Goal: Transaction & Acquisition: Purchase product/service

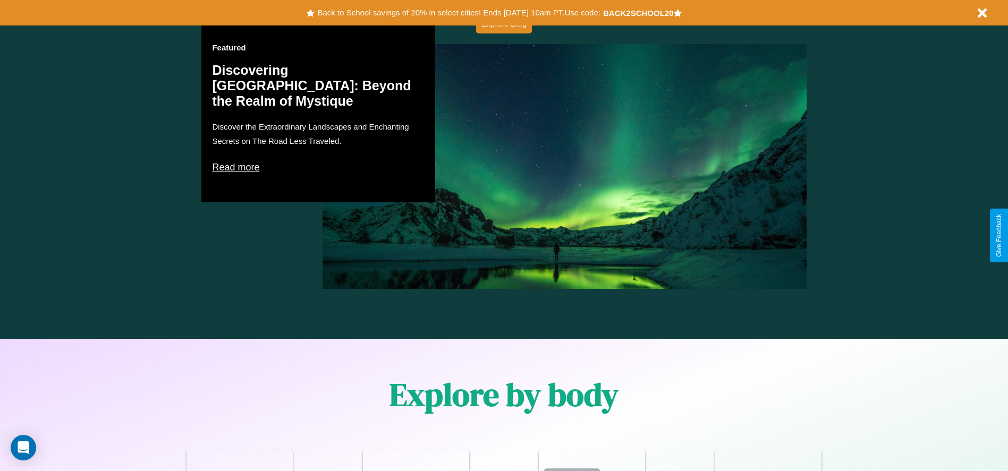
scroll to position [928, 0]
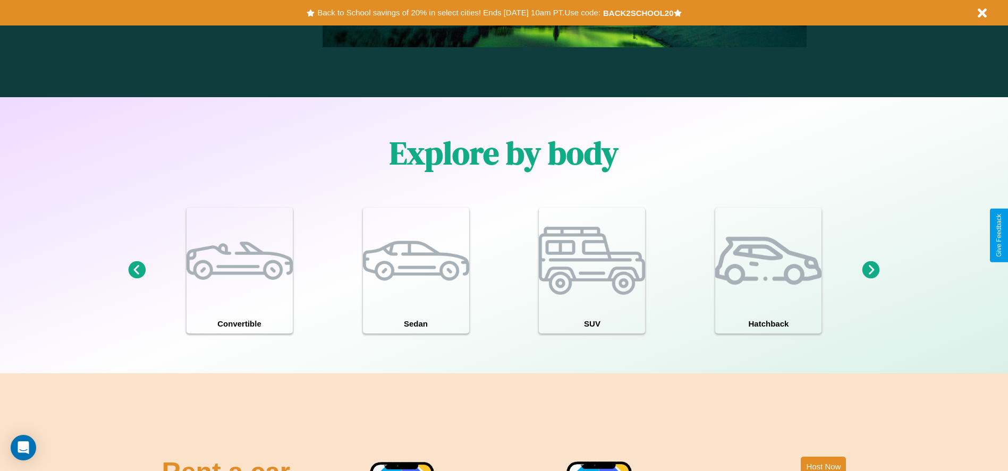
click at [871, 271] on icon at bounding box center [872, 271] width 18 height 18
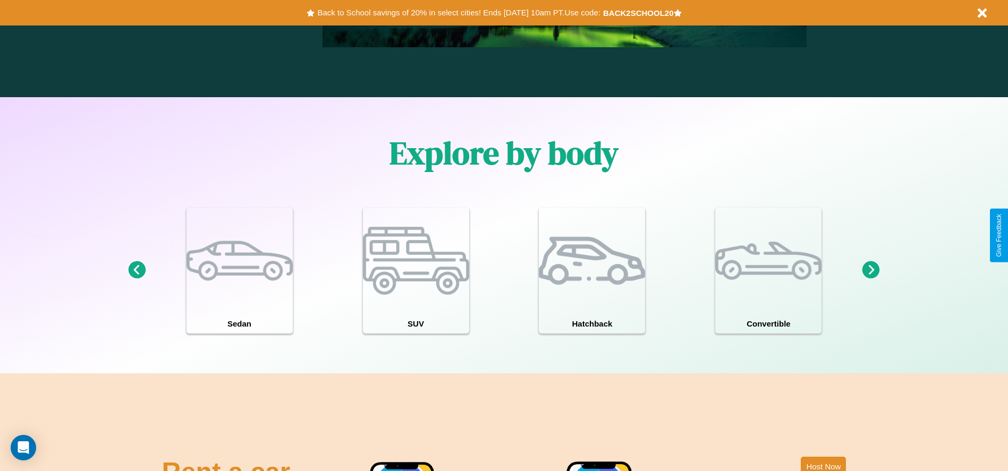
click at [137, 271] on icon at bounding box center [137, 271] width 18 height 18
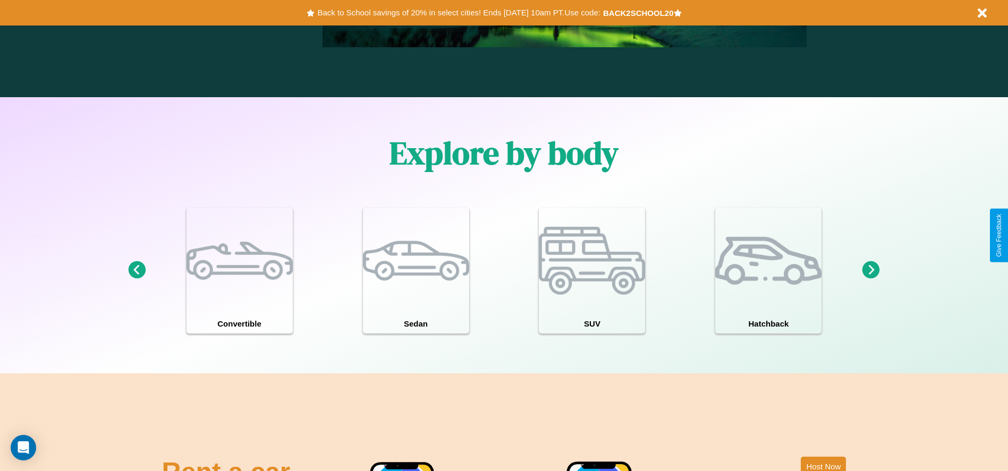
click at [871, 271] on icon at bounding box center [872, 271] width 18 height 18
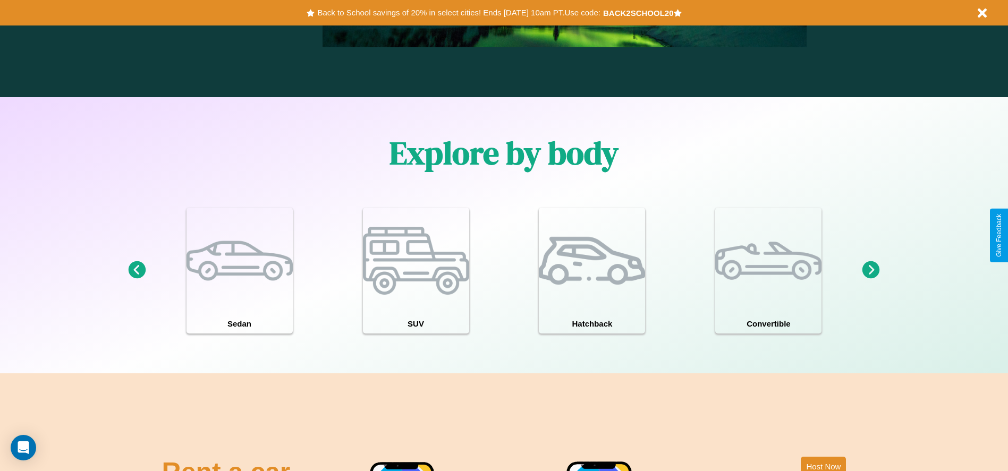
click at [871, 271] on icon at bounding box center [872, 271] width 18 height 18
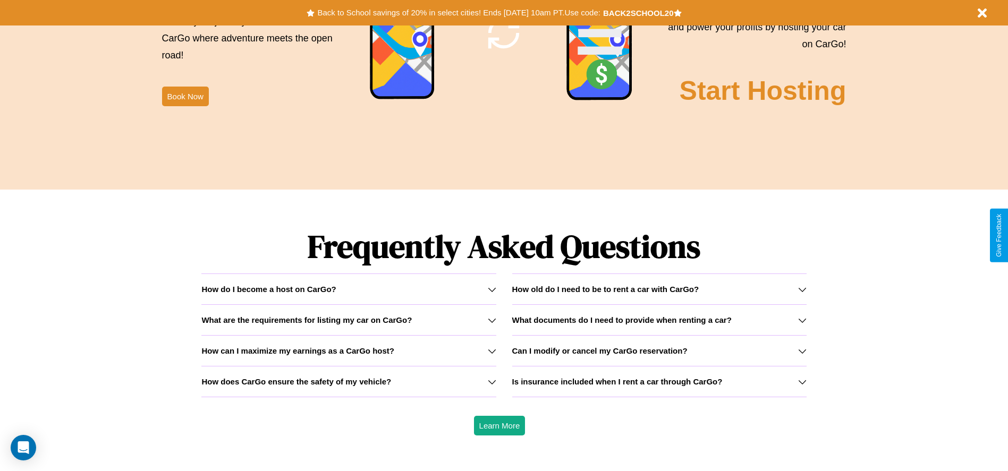
scroll to position [1525, 0]
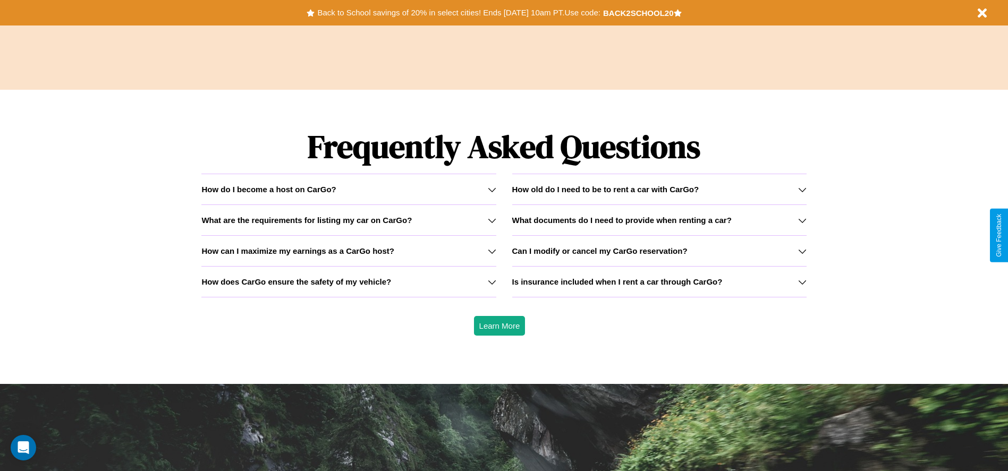
click at [659, 282] on h3 "Is insurance included when I rent a car through CarGo?" at bounding box center [617, 281] width 210 height 9
click at [802, 282] on icon at bounding box center [802, 282] width 9 height 9
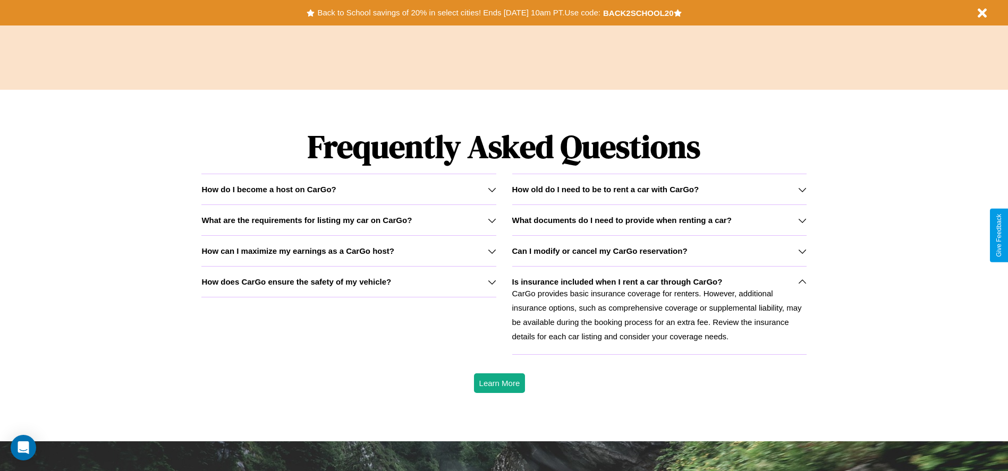
click at [659, 189] on h3 "How old do I need to be to rent a car with CarGo?" at bounding box center [605, 189] width 187 height 9
click at [349, 220] on h3 "What are the requirements for listing my car on CarGo?" at bounding box center [306, 220] width 210 height 9
click at [802, 189] on icon at bounding box center [802, 190] width 9 height 9
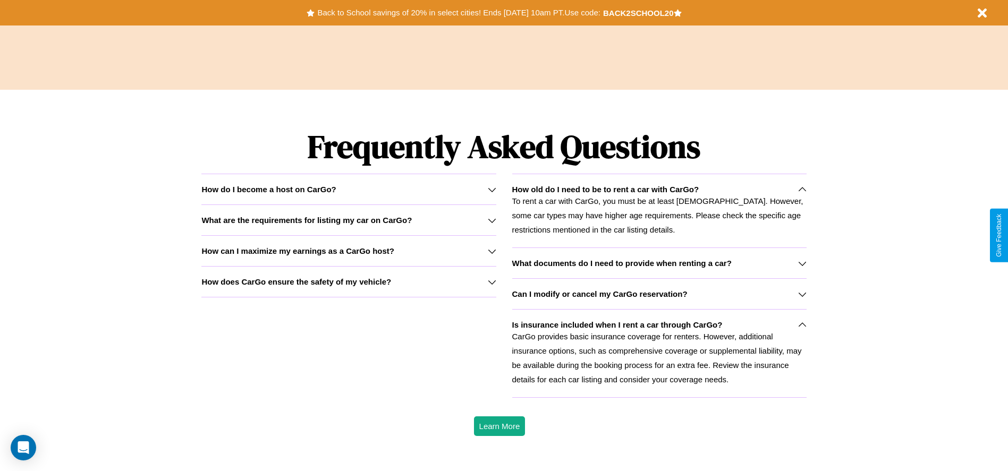
click at [349, 251] on h3 "How can I maximize my earnings as a CarGo host?" at bounding box center [297, 251] width 193 height 9
click at [802, 294] on icon at bounding box center [802, 294] width 9 height 9
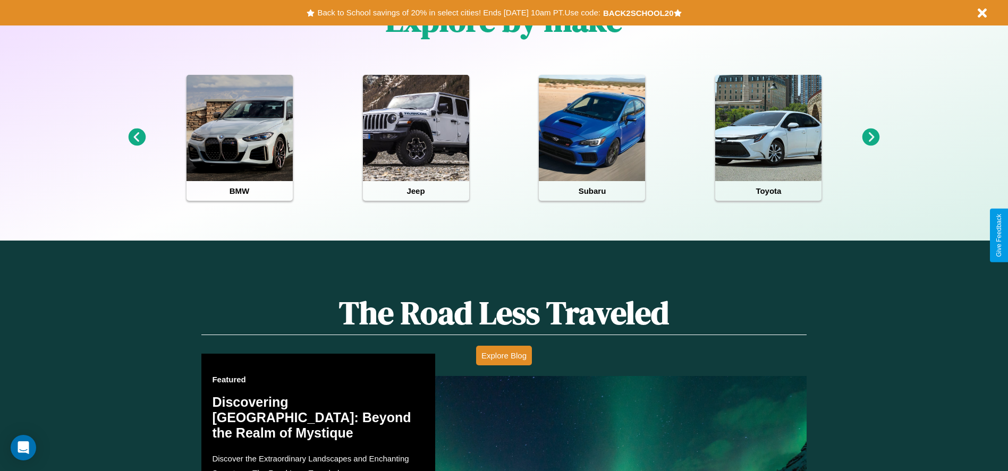
scroll to position [0, 0]
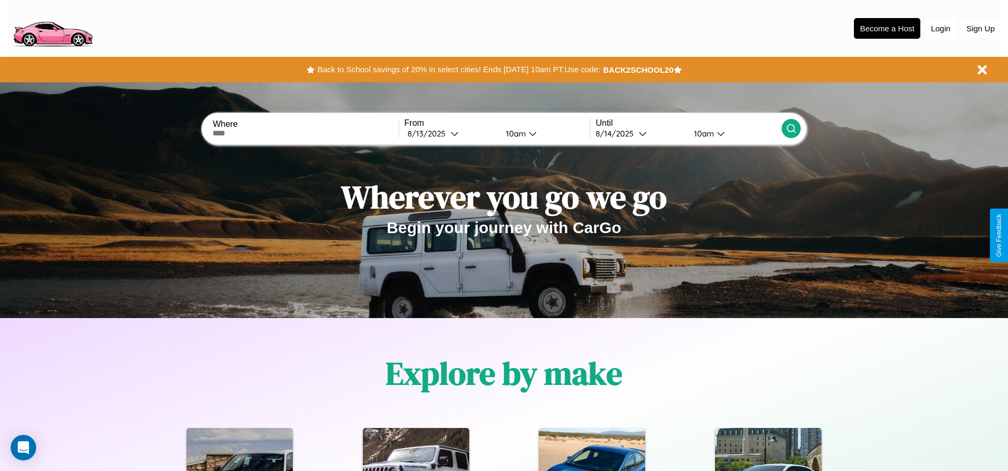
click at [306, 133] on input "text" at bounding box center [306, 133] width 186 height 9
type input "******"
click at [451, 133] on icon at bounding box center [455, 134] width 8 height 8
select select "*"
select select "****"
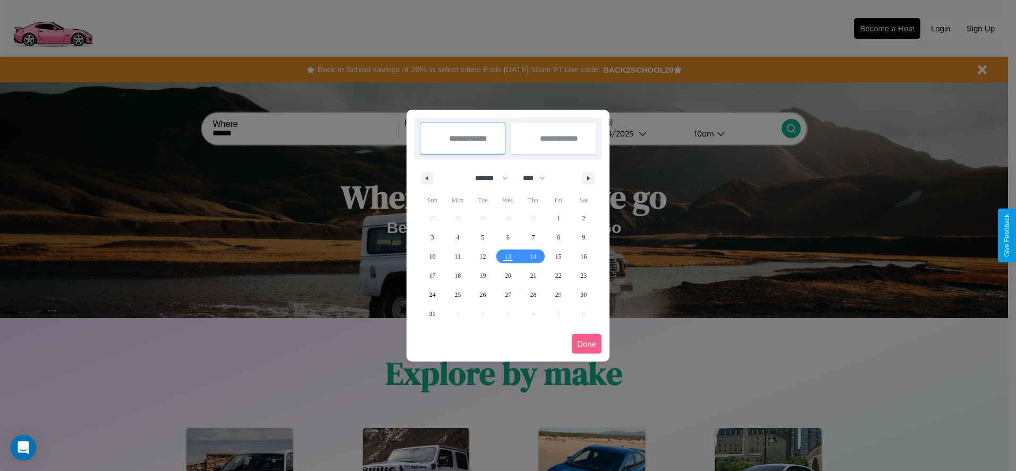
drag, startPoint x: 487, startPoint y: 178, endPoint x: 508, endPoint y: 213, distance: 41.0
click at [487, 178] on select "******* ******** ***** ***** *** **** **** ****** ********* ******* ******** **…" at bounding box center [489, 179] width 45 height 18
select select "*"
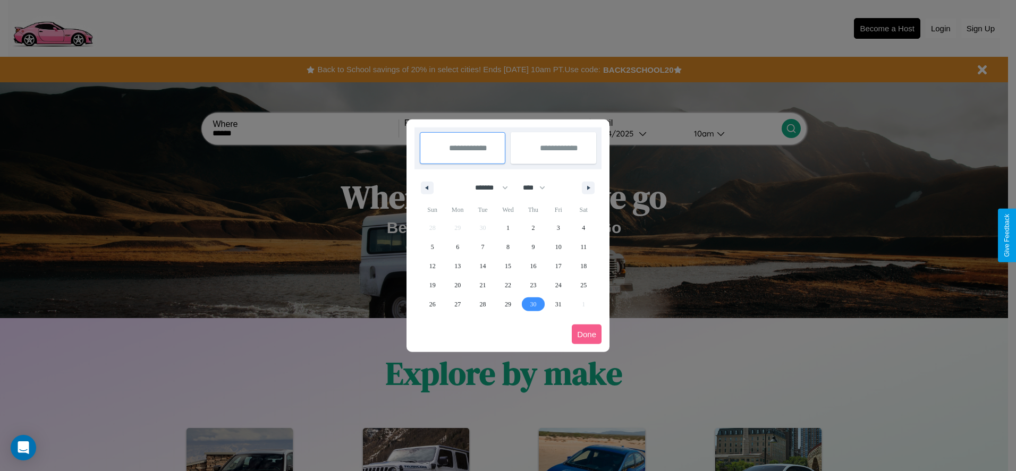
click at [533, 304] on span "30" at bounding box center [533, 304] width 6 height 19
type input "**********"
click at [588, 188] on icon "button" at bounding box center [590, 188] width 5 height 4
select select "**"
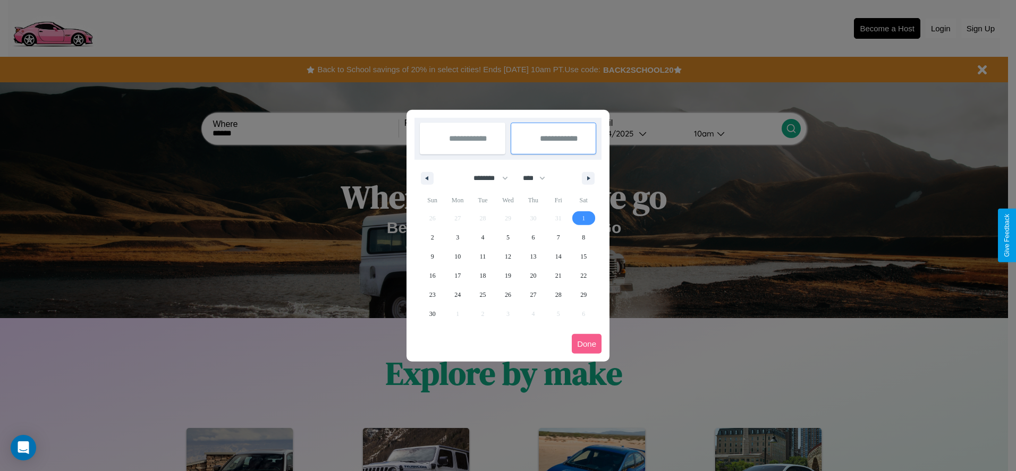
click at [584, 218] on span "1" at bounding box center [583, 218] width 3 height 19
type input "**********"
select select "*"
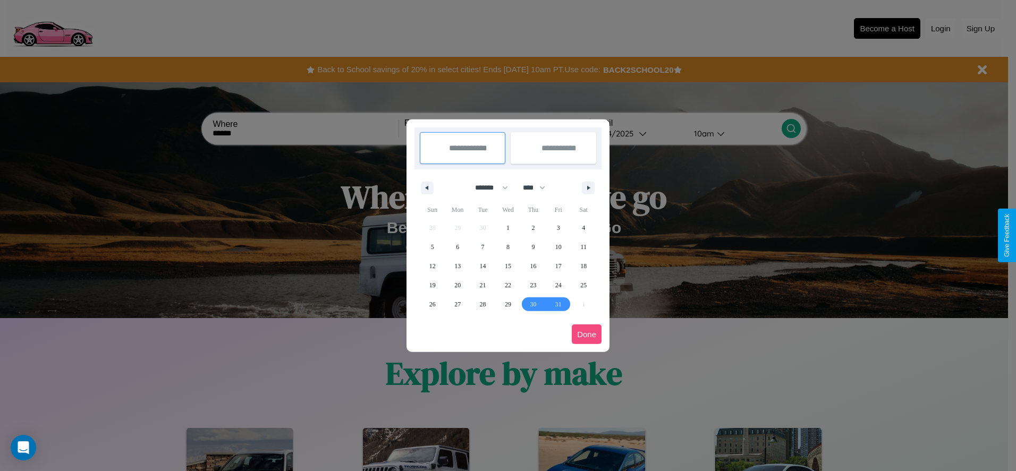
click at [587, 334] on button "Done" at bounding box center [587, 335] width 30 height 20
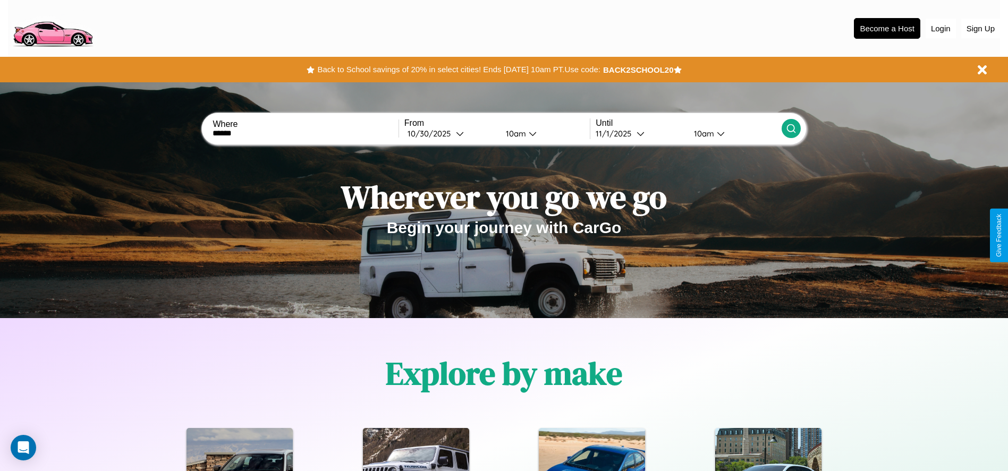
click at [791, 129] on icon at bounding box center [791, 128] width 11 height 11
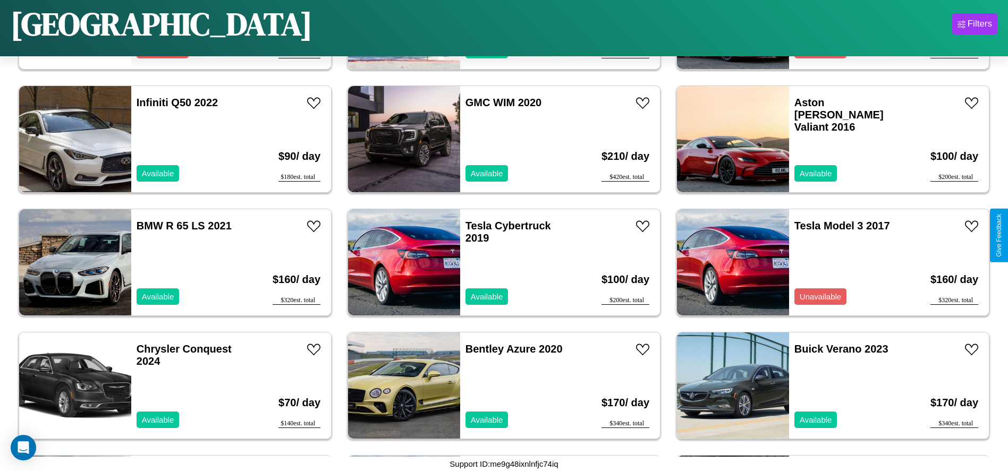
scroll to position [1352, 0]
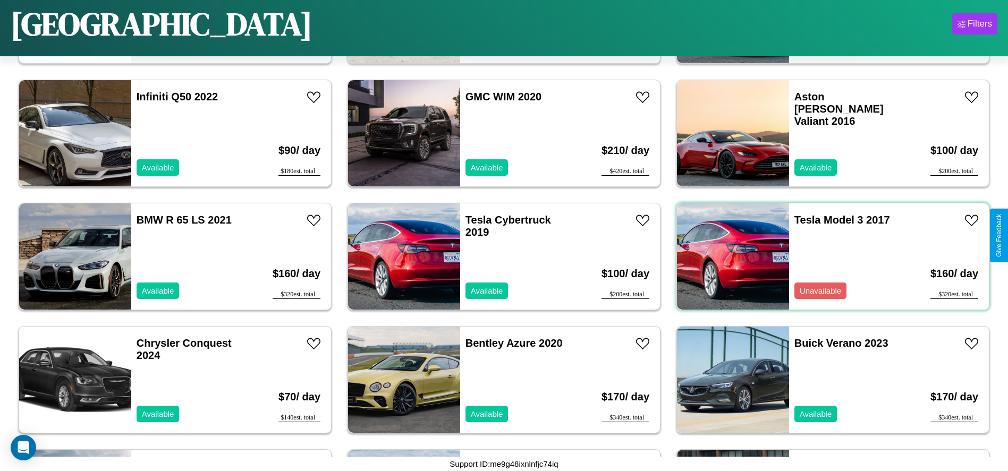
click at [827, 257] on div "Tesla Model 3 2017 Unavailable" at bounding box center [850, 257] width 123 height 106
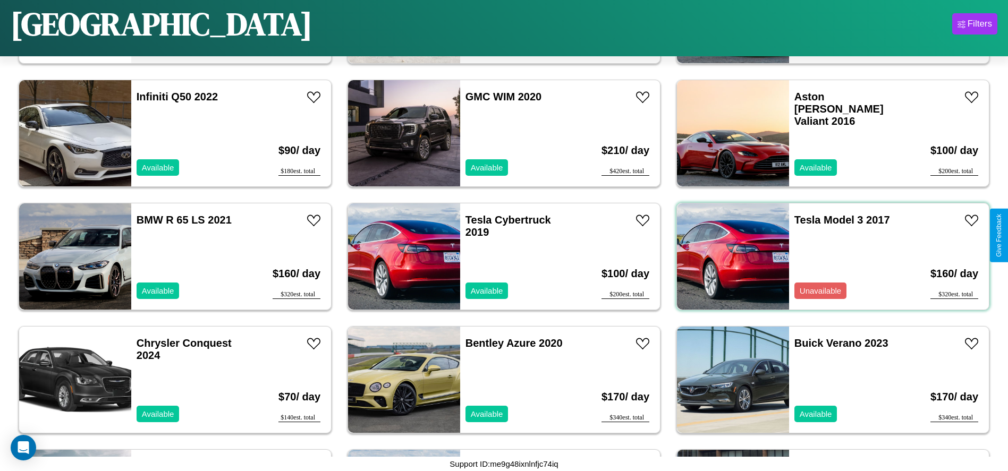
click at [827, 257] on div "Tesla Model 3 2017 Unavailable" at bounding box center [850, 257] width 123 height 106
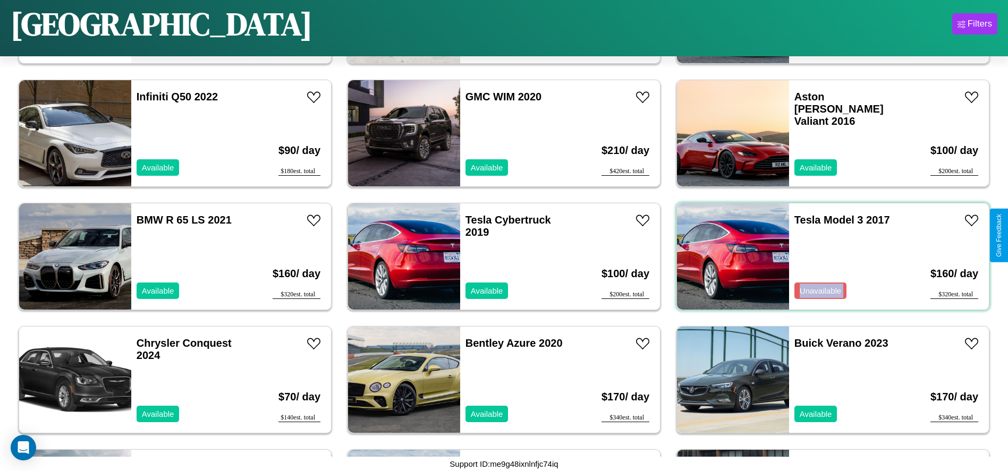
click at [827, 257] on div "Tesla Model 3 2017 Unavailable" at bounding box center [850, 257] width 123 height 106
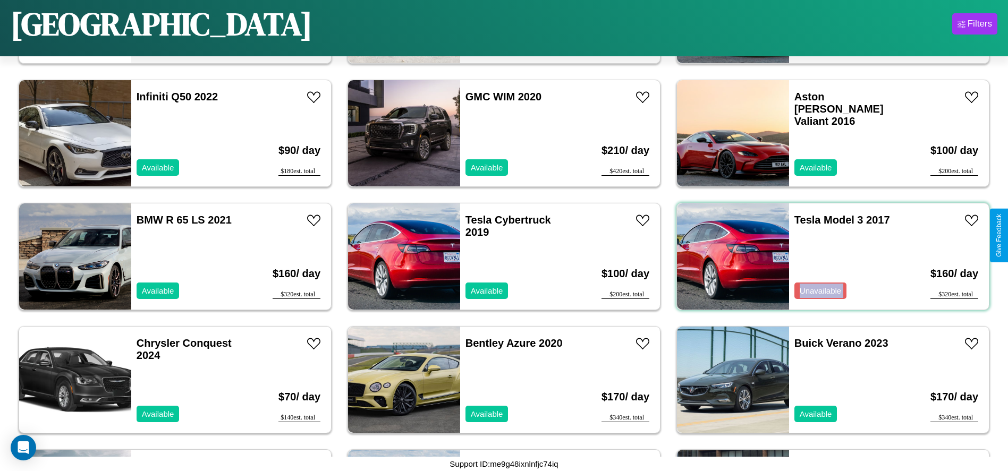
click at [827, 257] on div "Tesla Model 3 2017 Unavailable" at bounding box center [850, 257] width 123 height 106
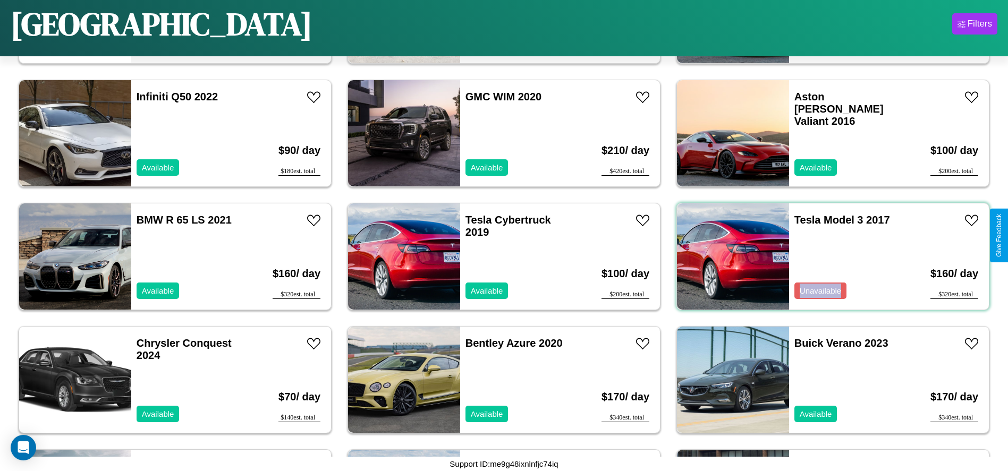
click at [827, 257] on div "Tesla Model 3 2017 Unavailable" at bounding box center [850, 257] width 123 height 106
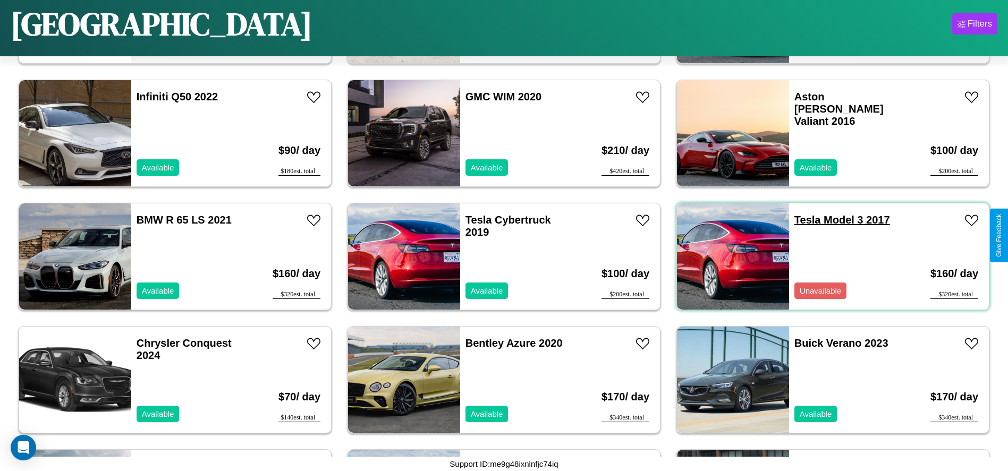
click at [801, 220] on link "Tesla Model 3 2017" at bounding box center [843, 220] width 96 height 12
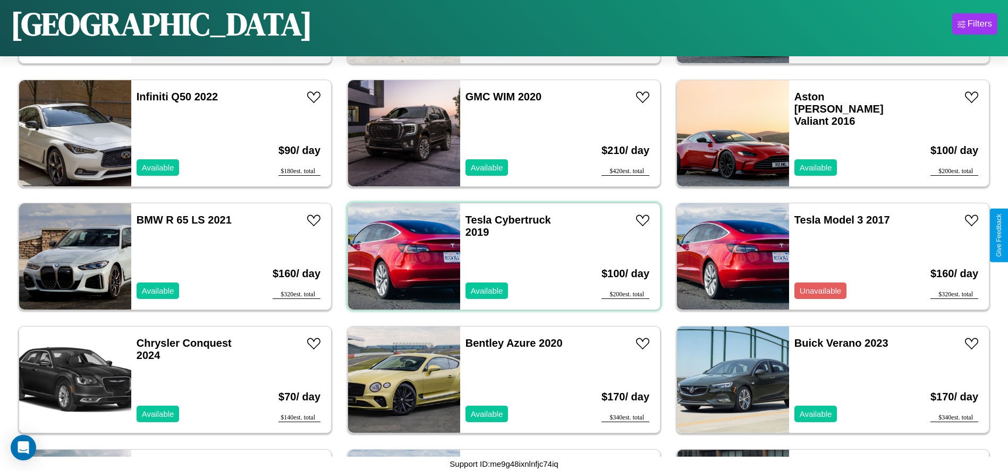
scroll to position [858, 0]
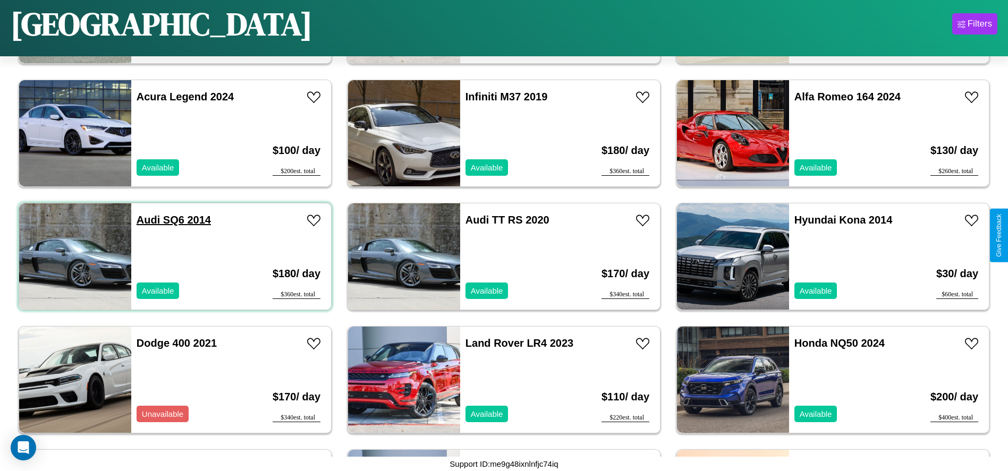
click at [147, 220] on link "Audi SQ6 2014" at bounding box center [174, 220] width 74 height 12
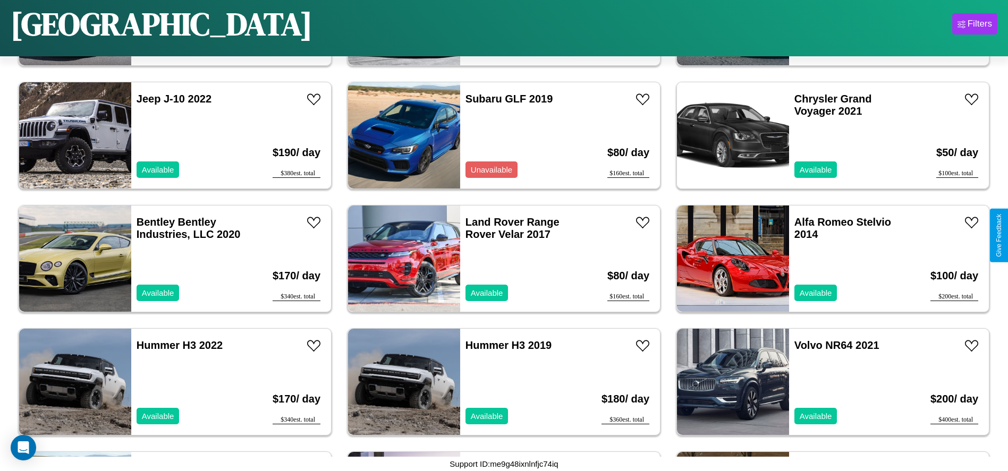
scroll to position [2585, 0]
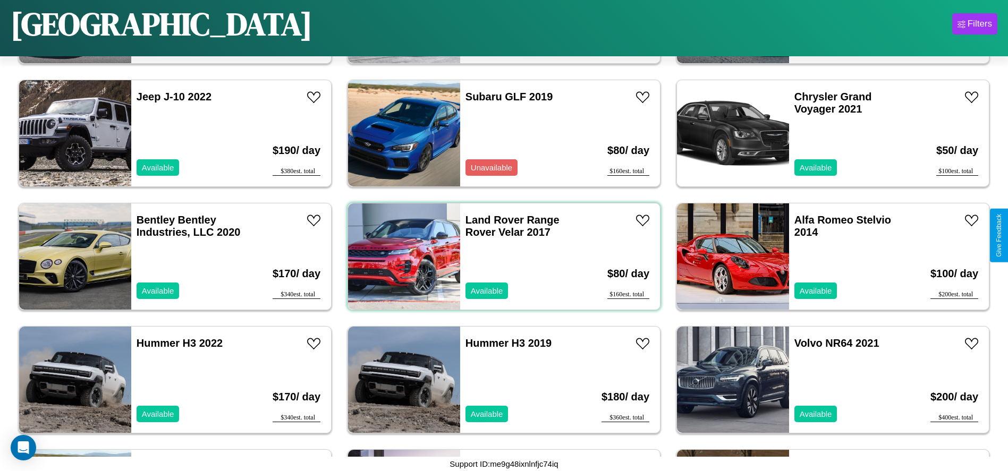
click at [500, 257] on div "Land Rover Range Rover Velar 2017 Available" at bounding box center [521, 257] width 123 height 106
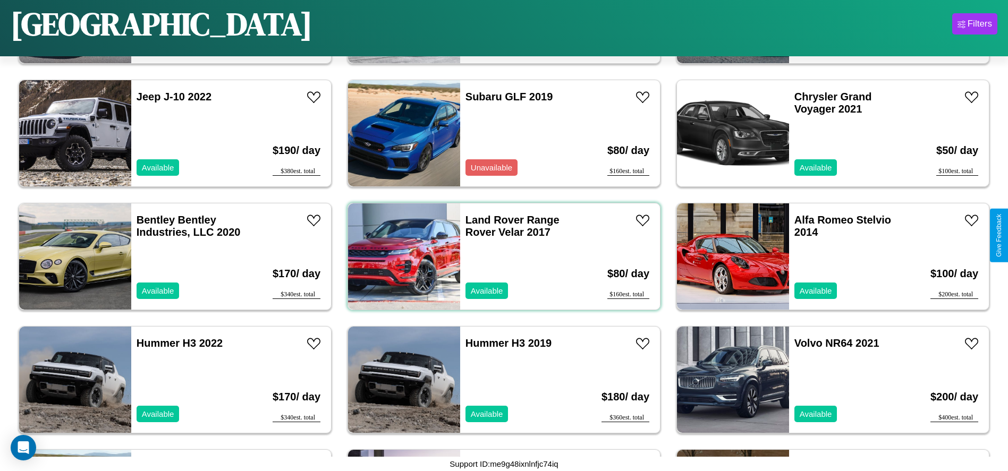
click at [500, 257] on div "Land Rover Range Rover Velar 2017 Available" at bounding box center [521, 257] width 123 height 106
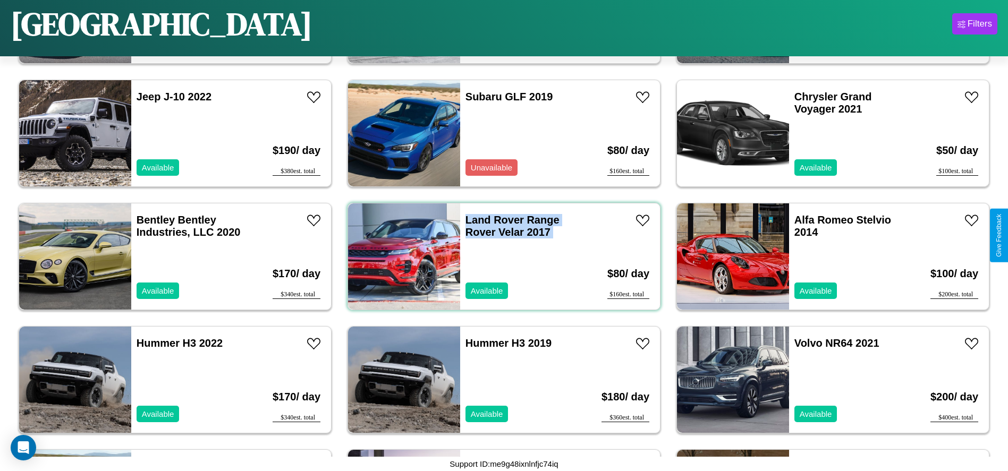
click at [500, 257] on div "Land Rover Range Rover Velar 2017 Available" at bounding box center [521, 257] width 123 height 106
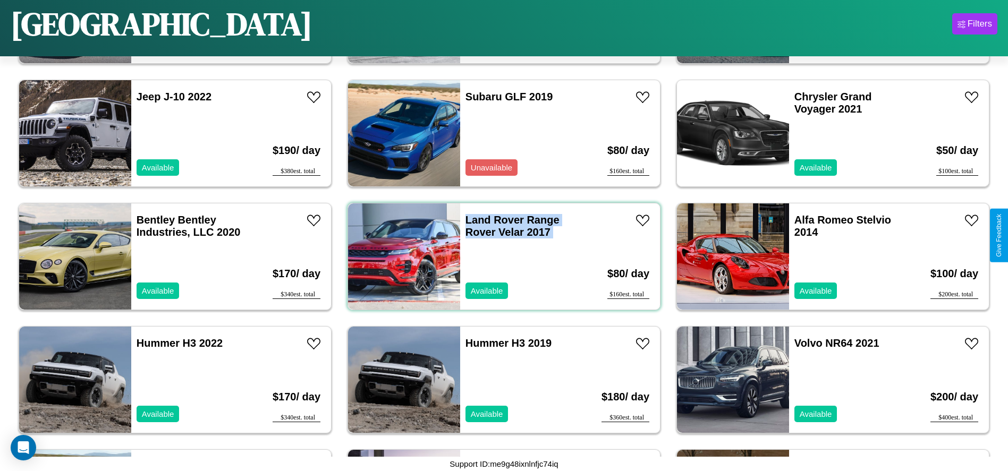
click at [500, 257] on div "Land Rover Range Rover Velar 2017 Available" at bounding box center [521, 257] width 123 height 106
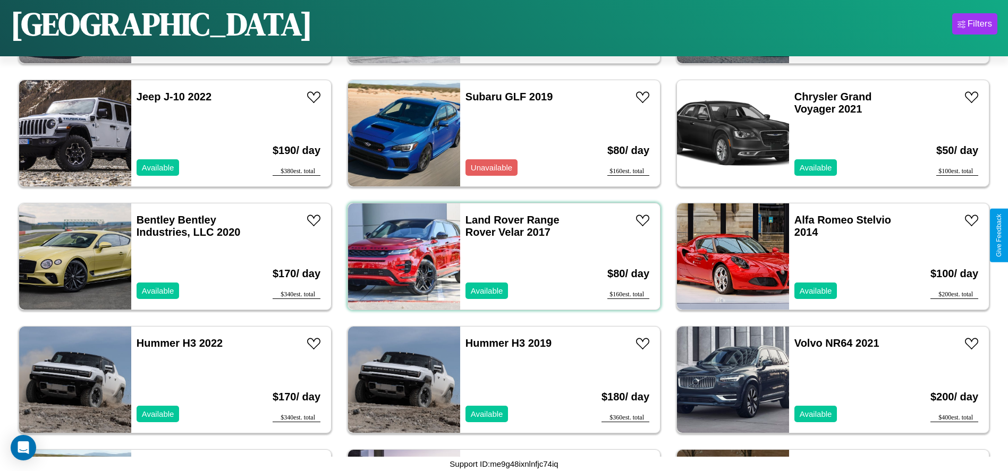
click at [500, 257] on div "Land Rover Range Rover Velar 2017 Available" at bounding box center [521, 257] width 123 height 106
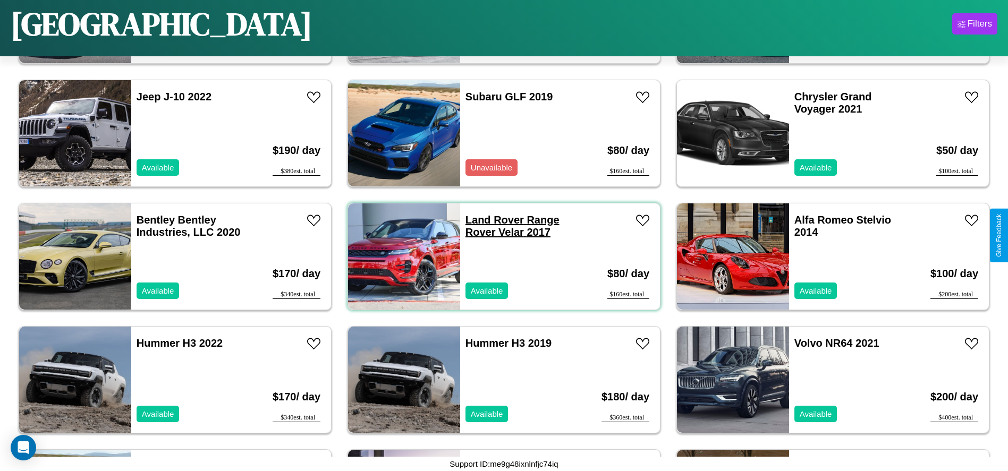
click at [491, 220] on link "Land Rover Range Rover Velar 2017" at bounding box center [513, 226] width 94 height 24
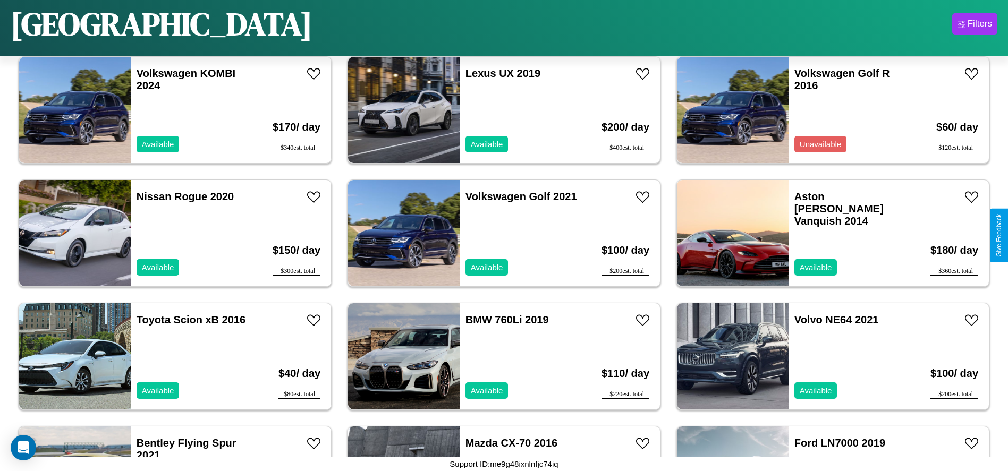
scroll to position [242, 0]
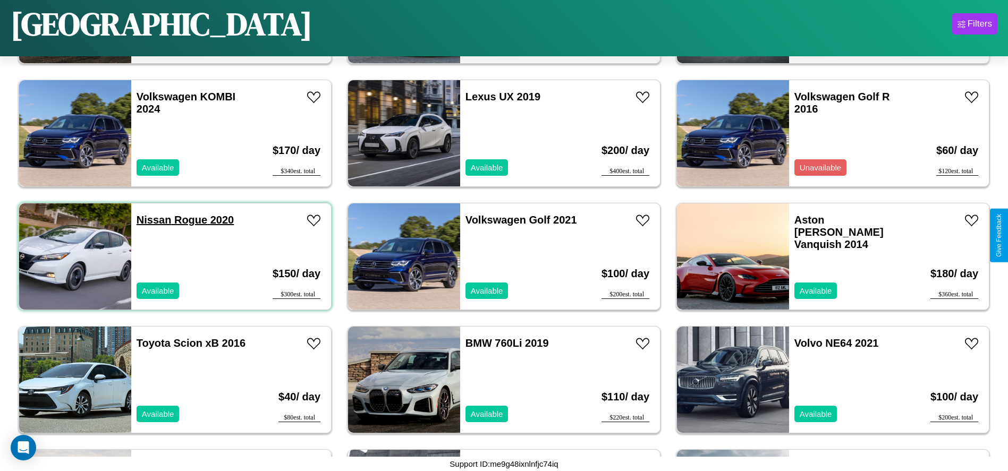
click at [153, 220] on link "Nissan Rogue 2020" at bounding box center [185, 220] width 97 height 12
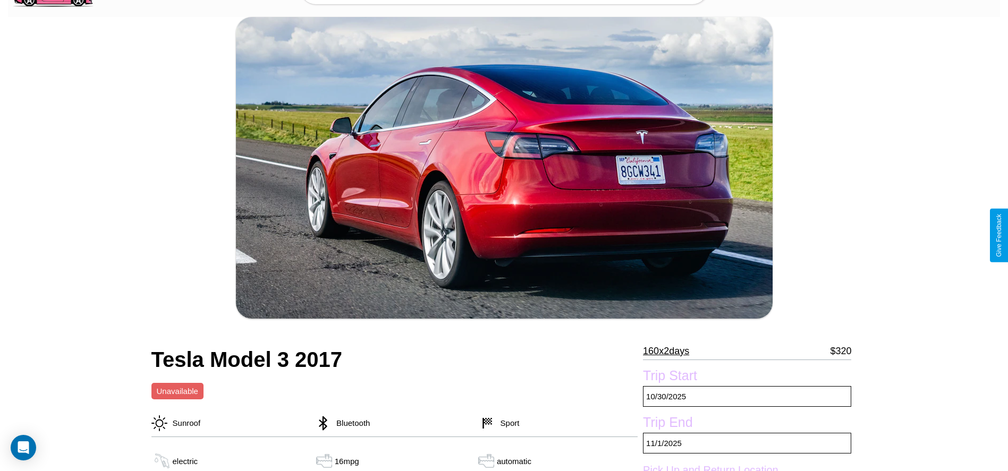
scroll to position [156, 0]
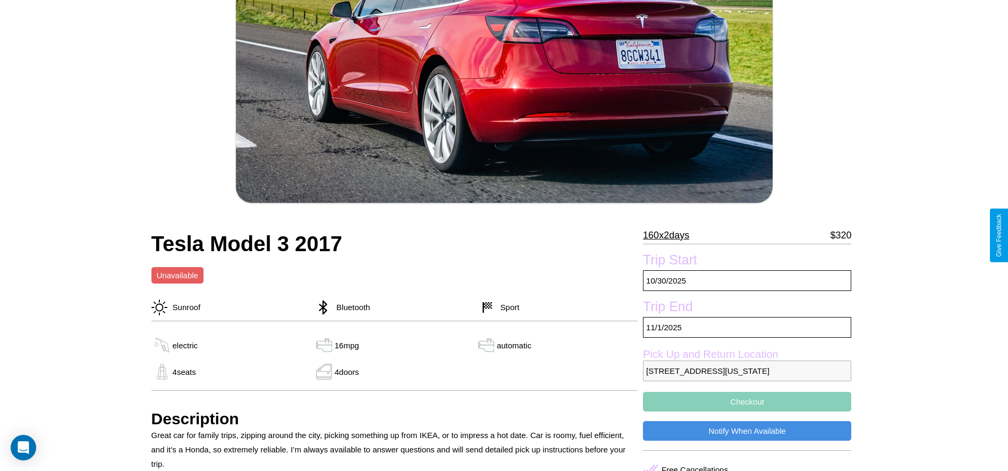
click at [670, 235] on p "160 x 2 days" at bounding box center [666, 235] width 46 height 17
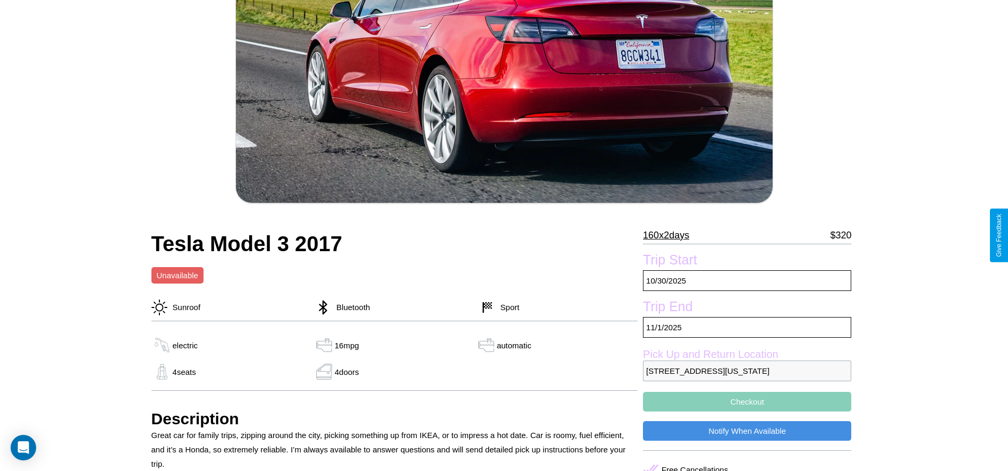
click at [670, 235] on p "160 x 2 days" at bounding box center [666, 235] width 46 height 17
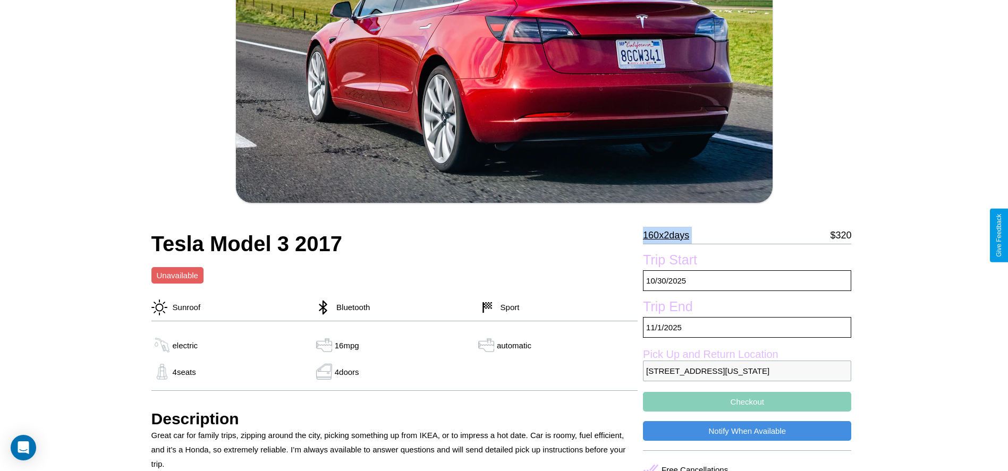
click at [670, 235] on p "160 x 2 days" at bounding box center [666, 235] width 46 height 17
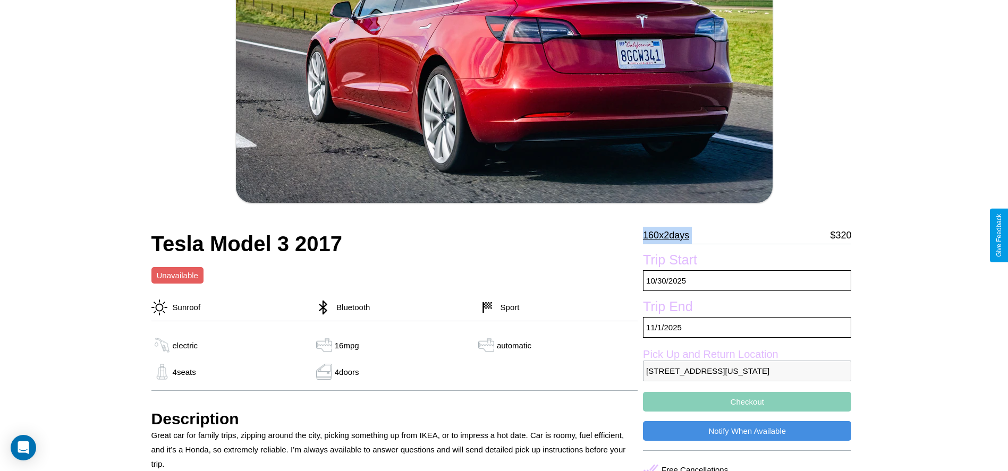
click at [670, 235] on p "160 x 2 days" at bounding box center [666, 235] width 46 height 17
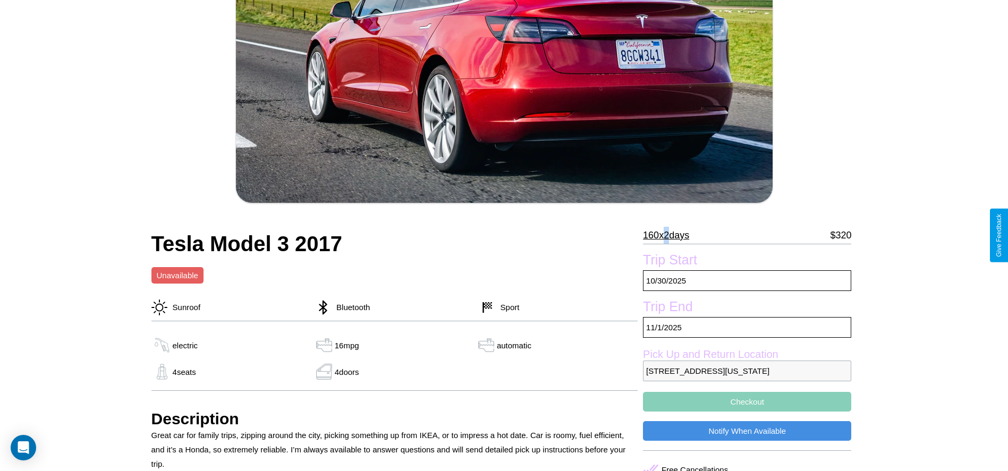
click at [670, 235] on p "160 x 2 days" at bounding box center [666, 235] width 46 height 17
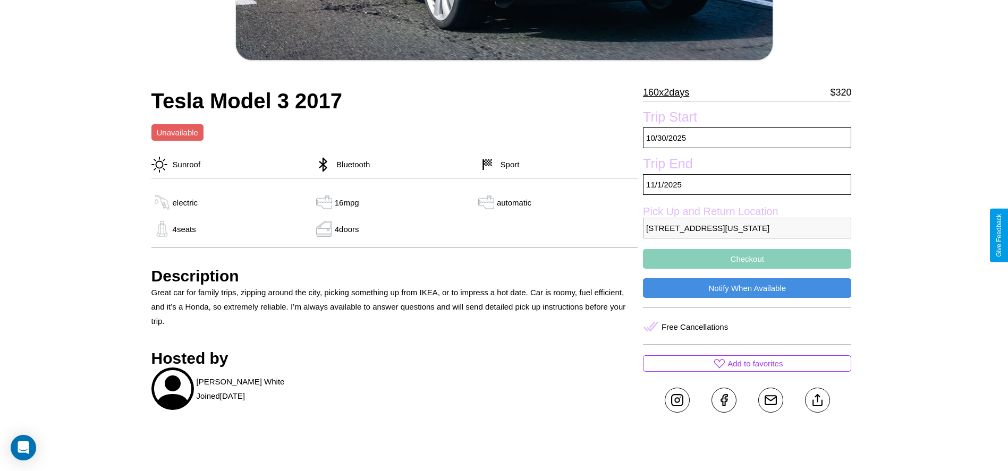
scroll to position [336, 0]
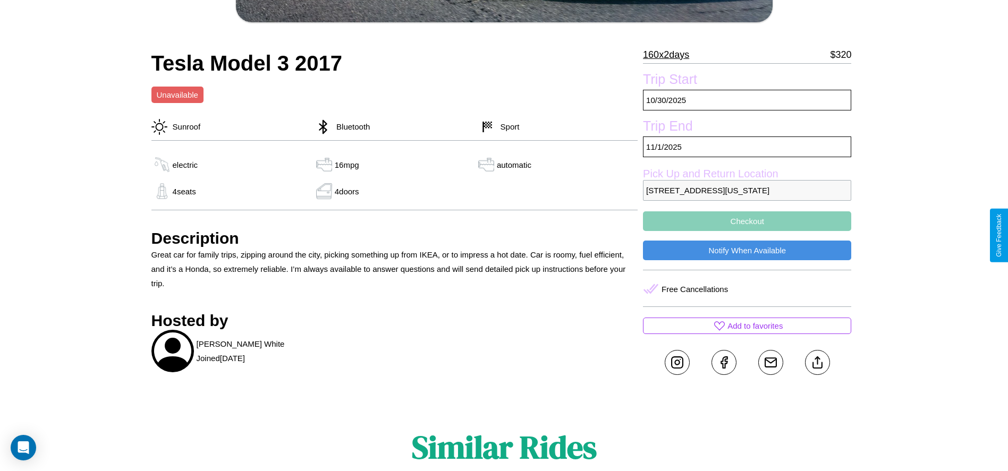
click at [747, 231] on button "Checkout" at bounding box center [747, 222] width 208 height 20
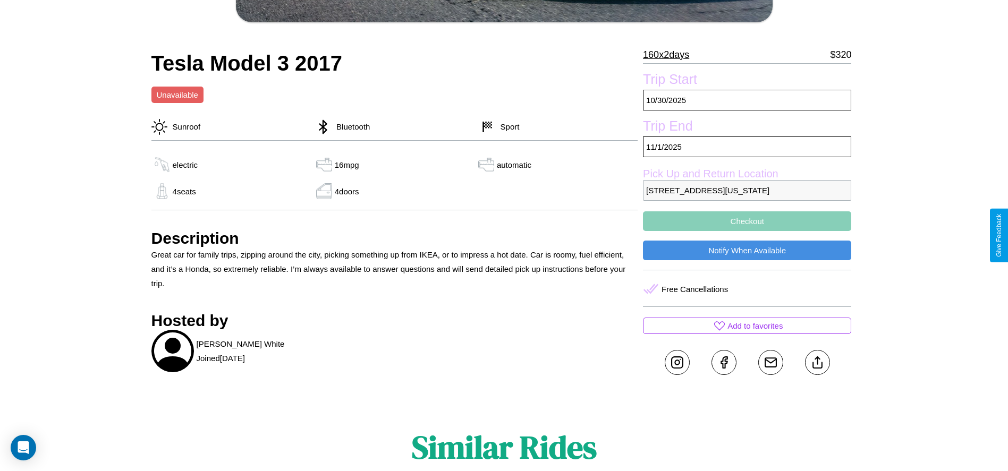
click at [747, 231] on button "Checkout" at bounding box center [747, 222] width 208 height 20
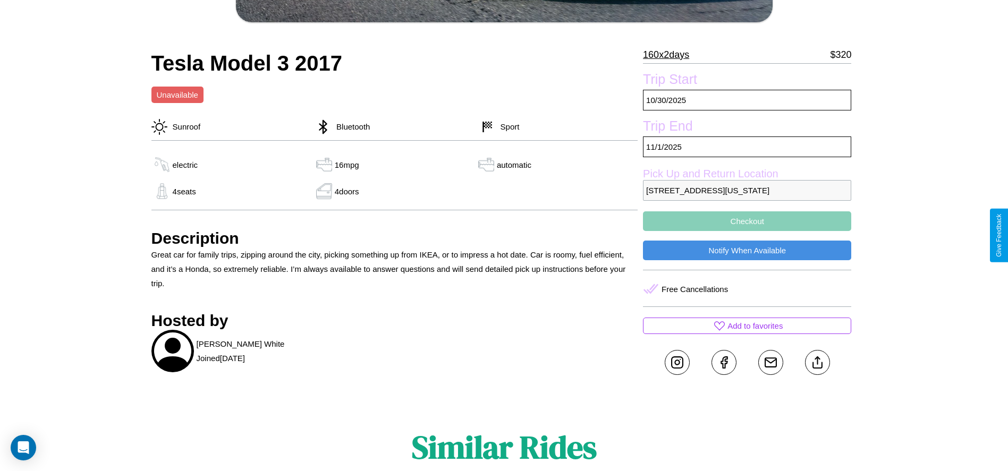
click at [747, 231] on button "Checkout" at bounding box center [747, 222] width 208 height 20
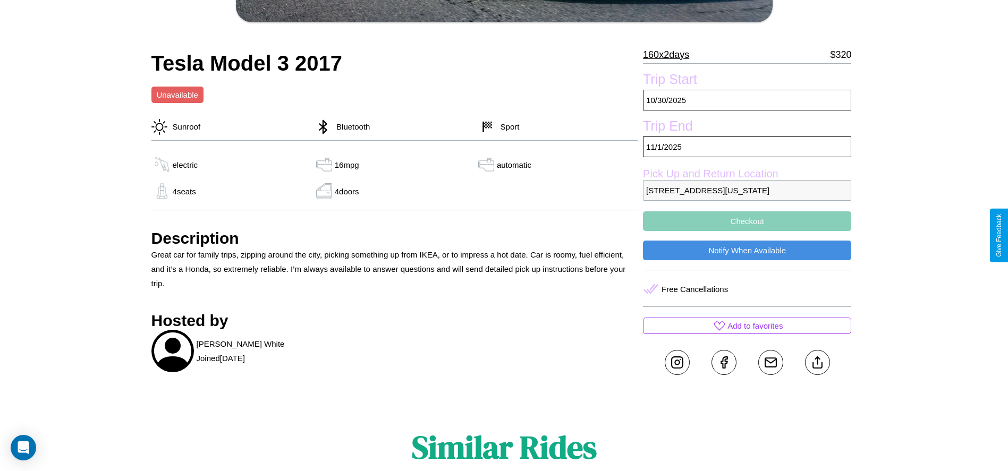
click at [747, 231] on button "Checkout" at bounding box center [747, 222] width 208 height 20
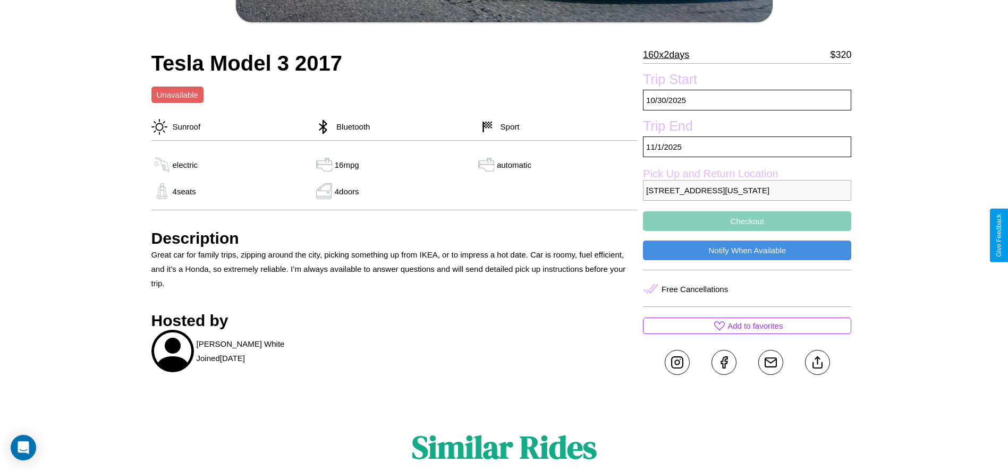
click at [747, 231] on button "Checkout" at bounding box center [747, 222] width 208 height 20
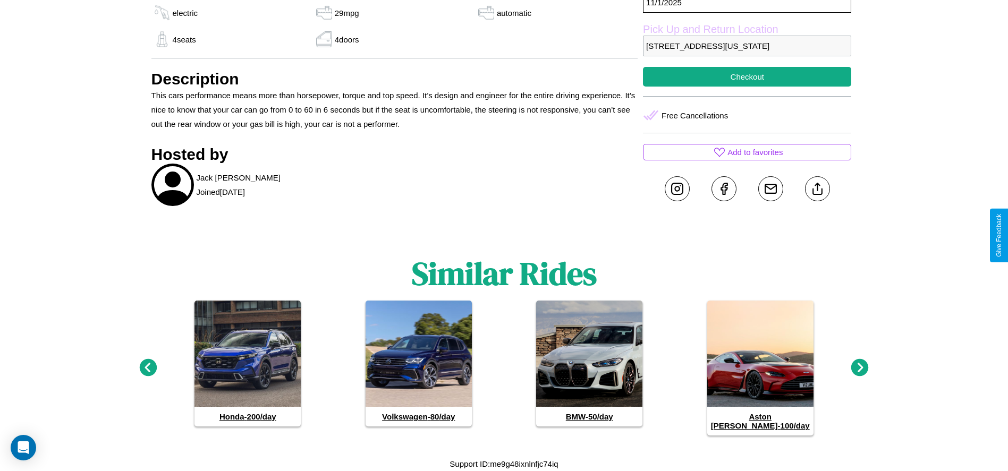
scroll to position [547, 0]
click at [148, 373] on icon at bounding box center [148, 368] width 18 height 18
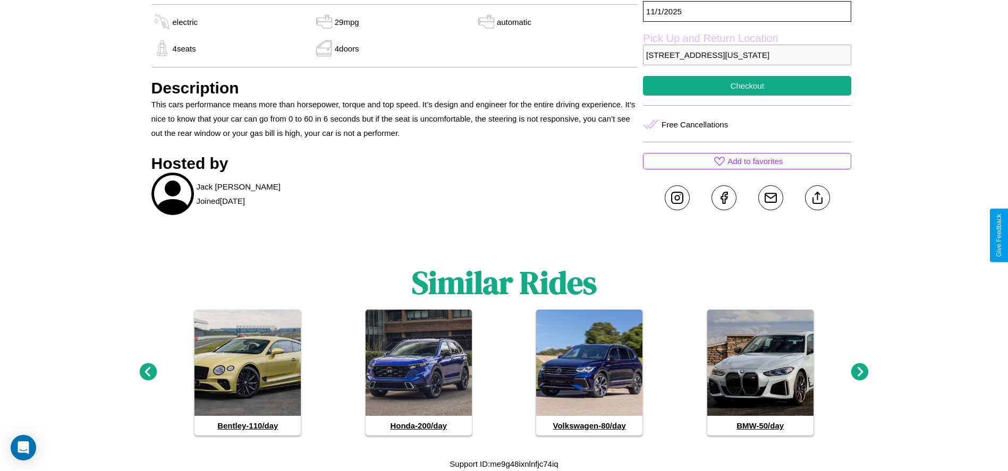
click at [860, 373] on icon at bounding box center [861, 373] width 18 height 18
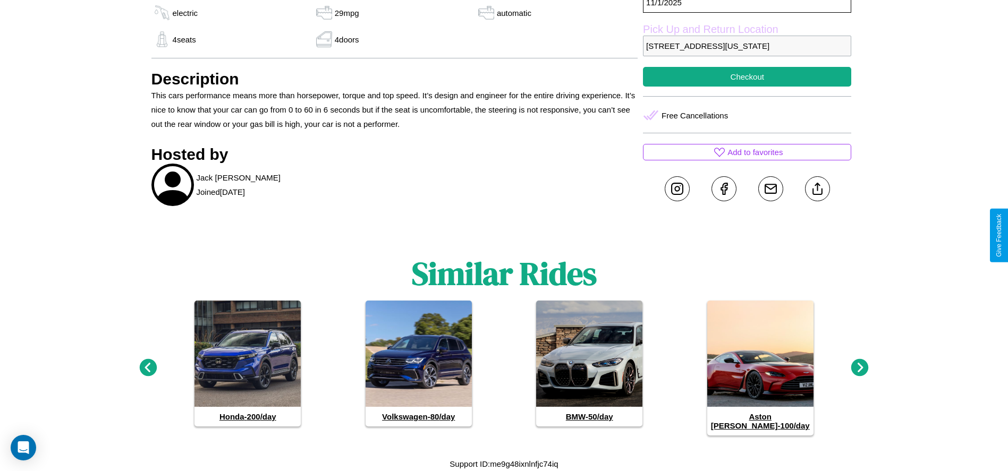
scroll to position [509, 0]
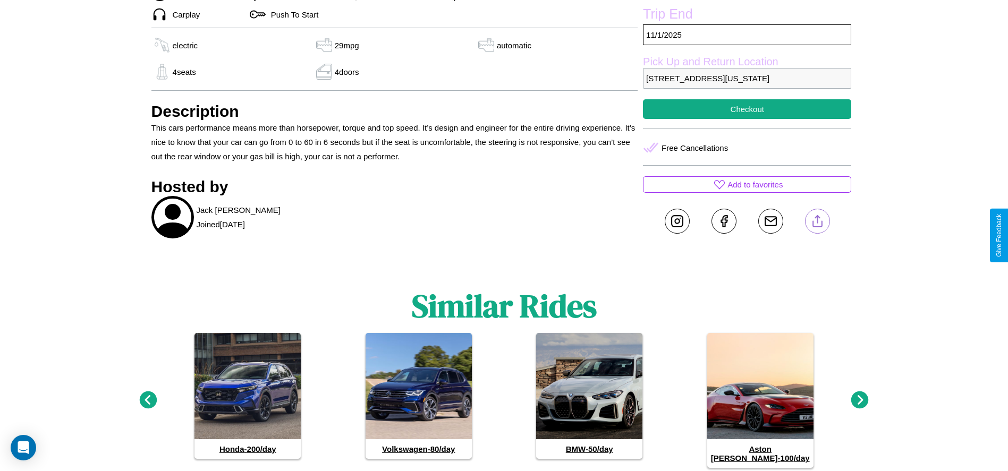
click at [818, 223] on line at bounding box center [818, 219] width 0 height 7
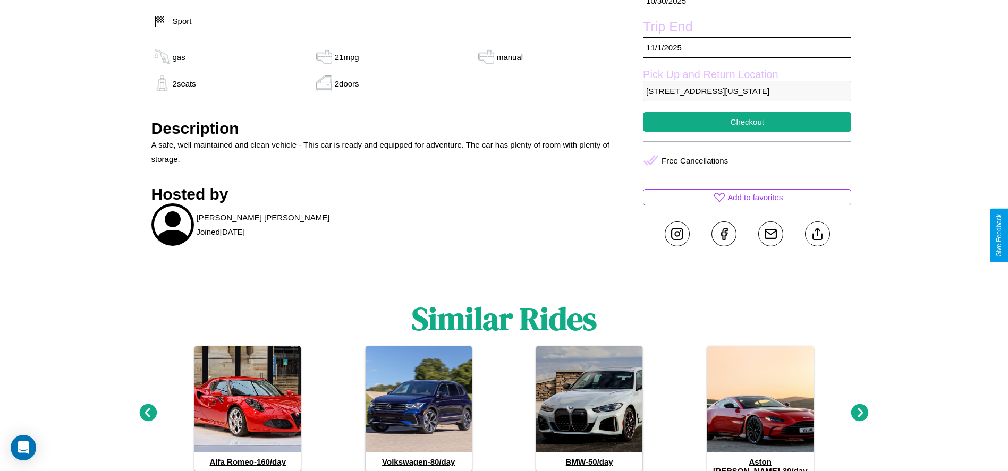
scroll to position [374, 0]
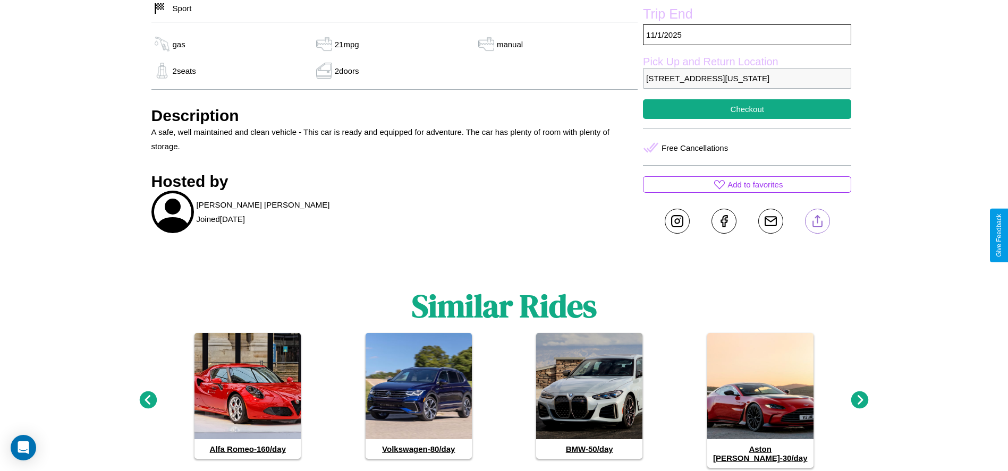
click at [818, 223] on line at bounding box center [818, 219] width 0 height 7
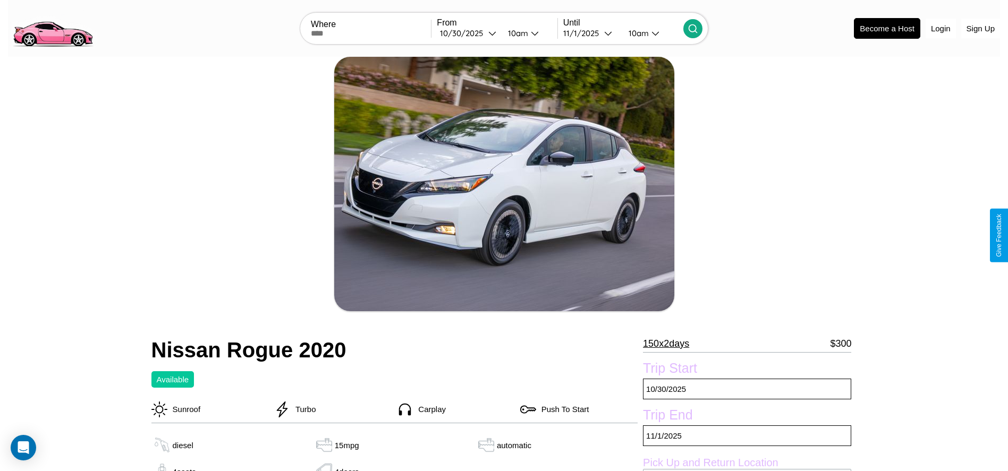
scroll to position [401, 0]
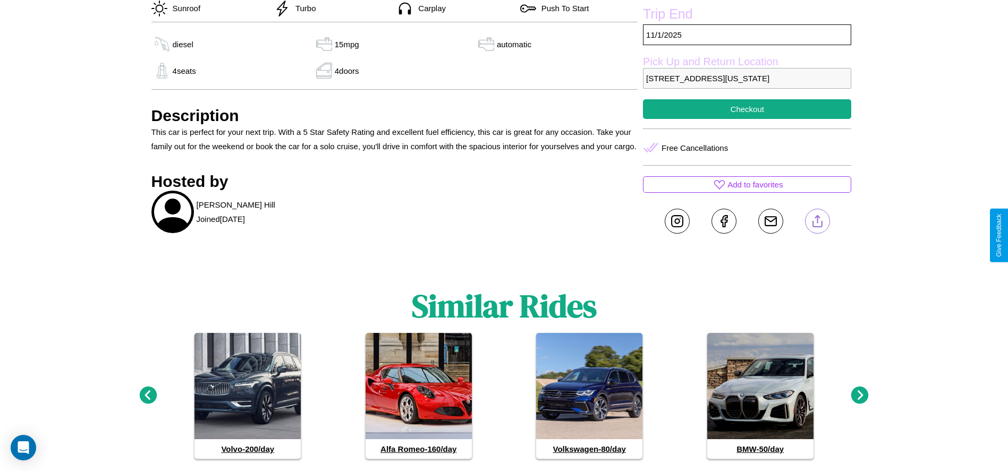
click at [818, 223] on line at bounding box center [818, 219] width 0 height 7
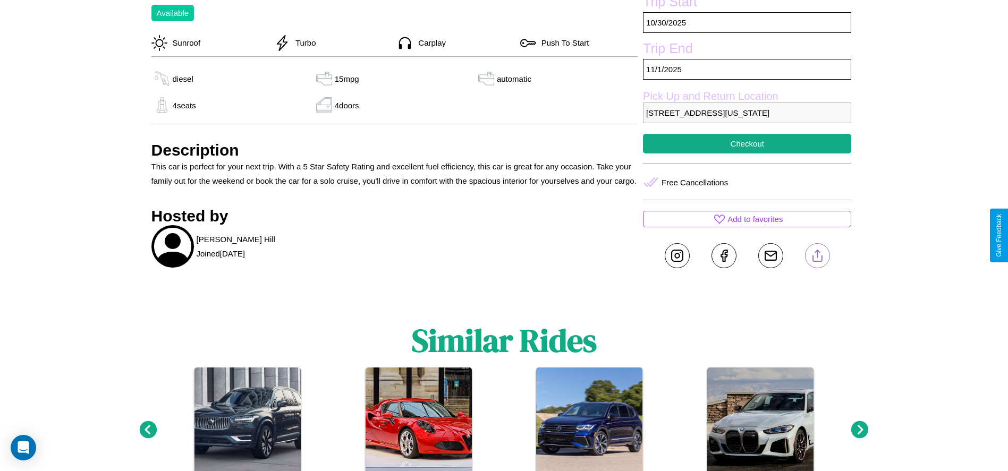
scroll to position [365, 0]
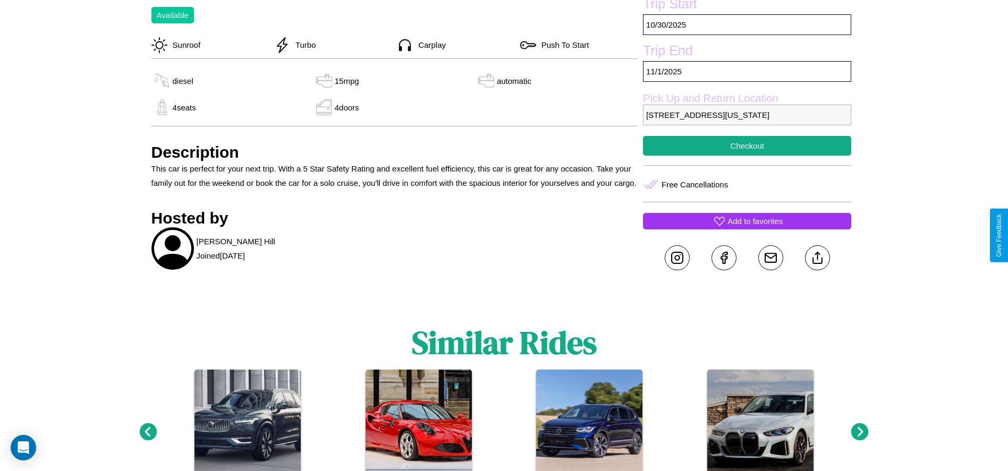
click at [747, 229] on p "Add to favorites" at bounding box center [755, 221] width 55 height 14
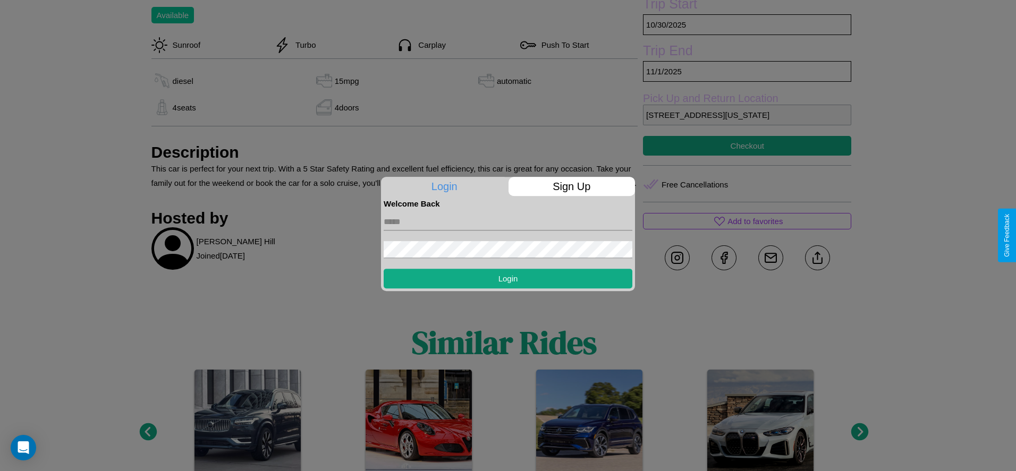
click at [571, 187] on p "Sign Up" at bounding box center [572, 186] width 127 height 19
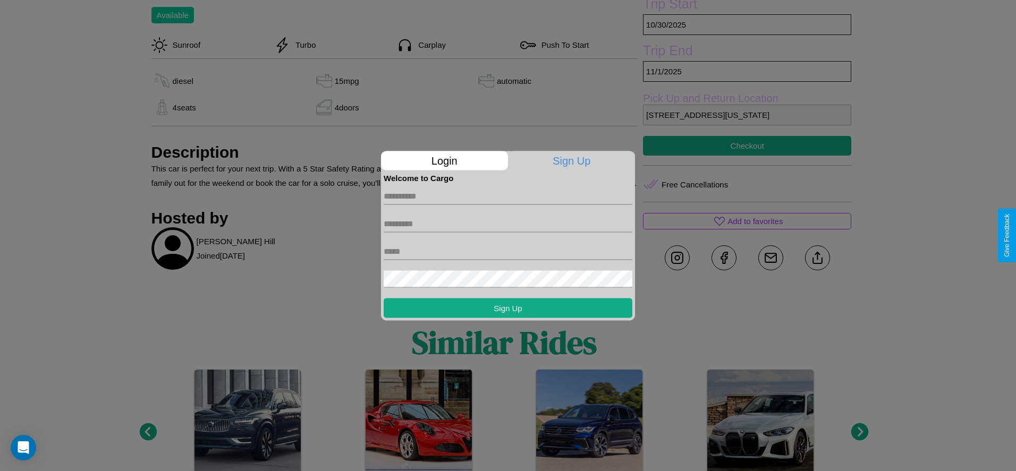
click at [508, 196] on input "text" at bounding box center [508, 196] width 249 height 17
type input "*****"
click at [508, 224] on input "text" at bounding box center [508, 223] width 249 height 17
type input "********"
click at [508, 251] on input "text" at bounding box center [508, 251] width 249 height 17
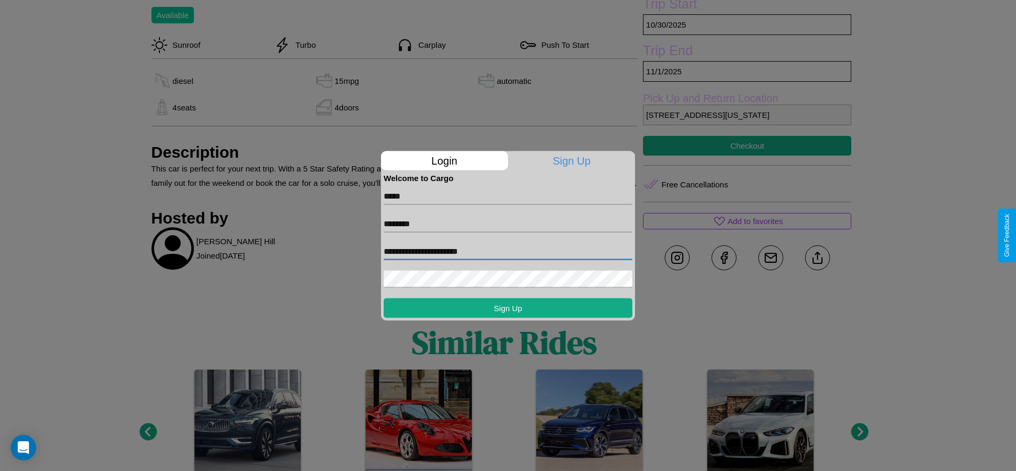
type input "**********"
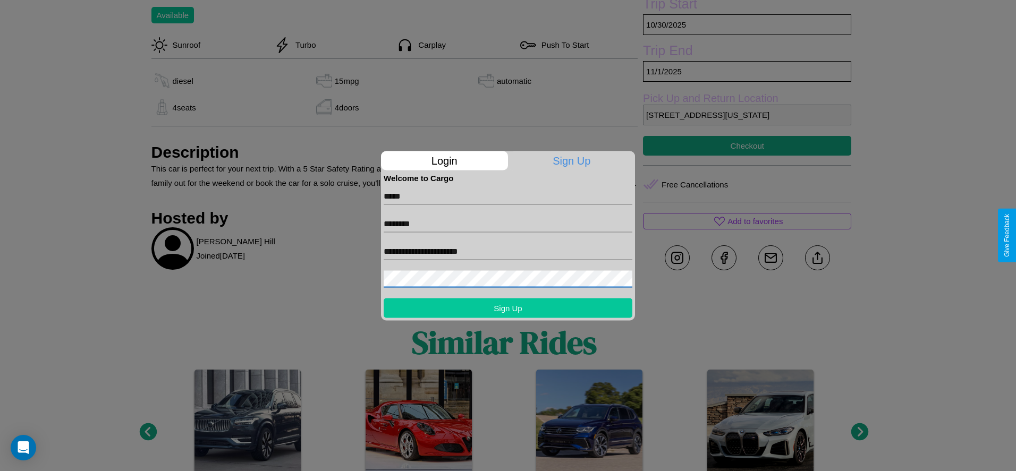
click at [508, 308] on button "Sign Up" at bounding box center [508, 308] width 249 height 20
